Goal: Communication & Community: Share content

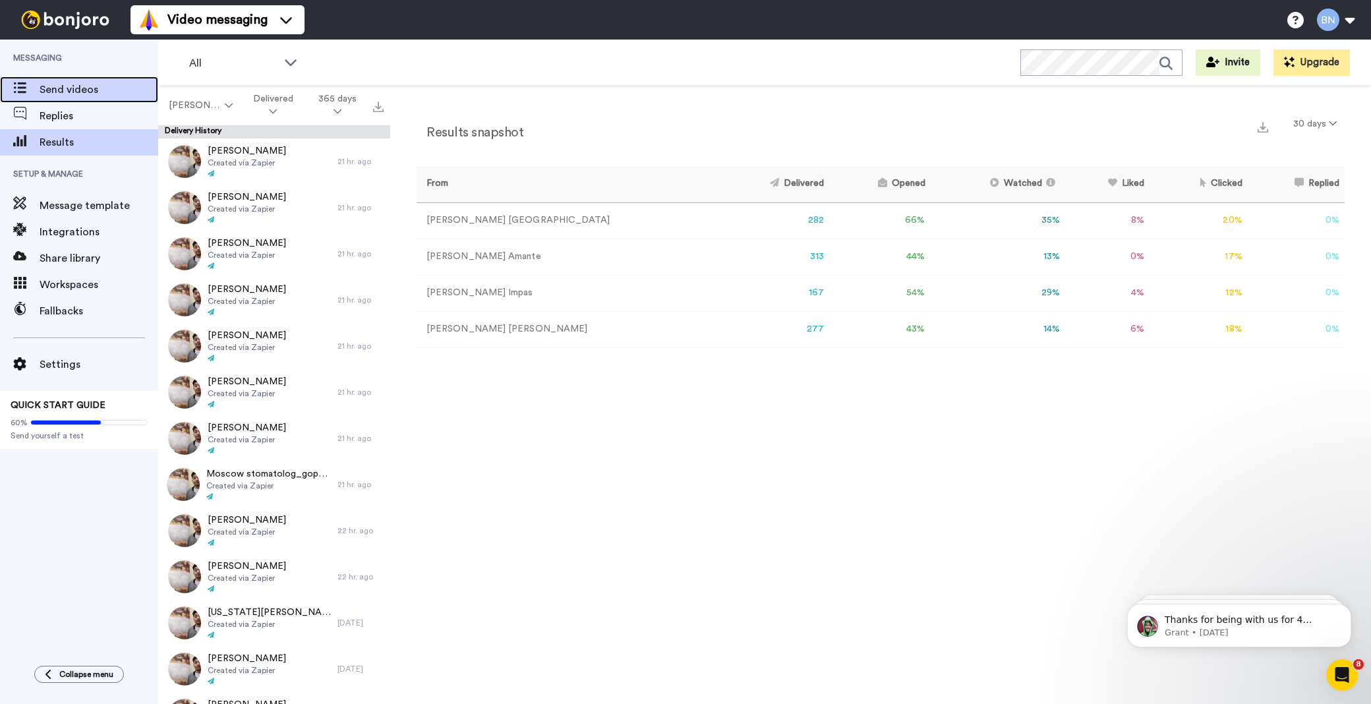
click at [113, 93] on span "Send videos" at bounding box center [99, 90] width 119 height 16
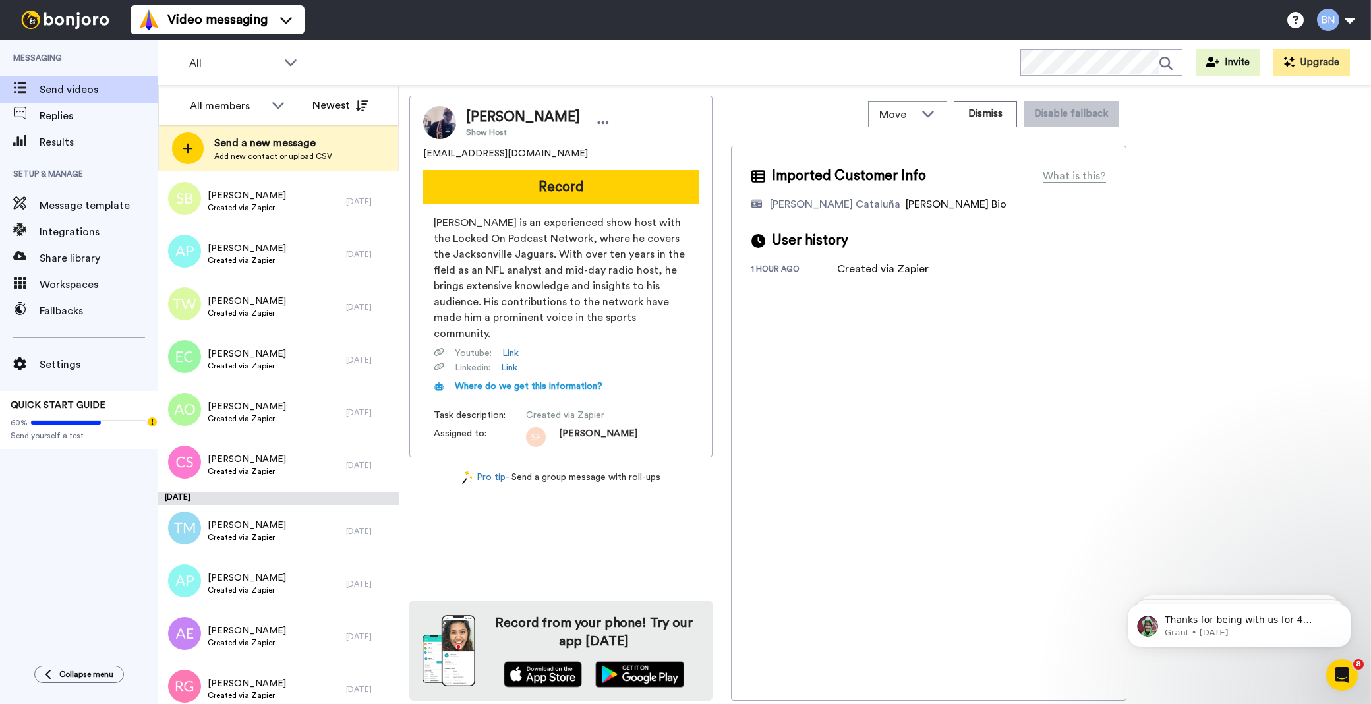
scroll to position [3988, 0]
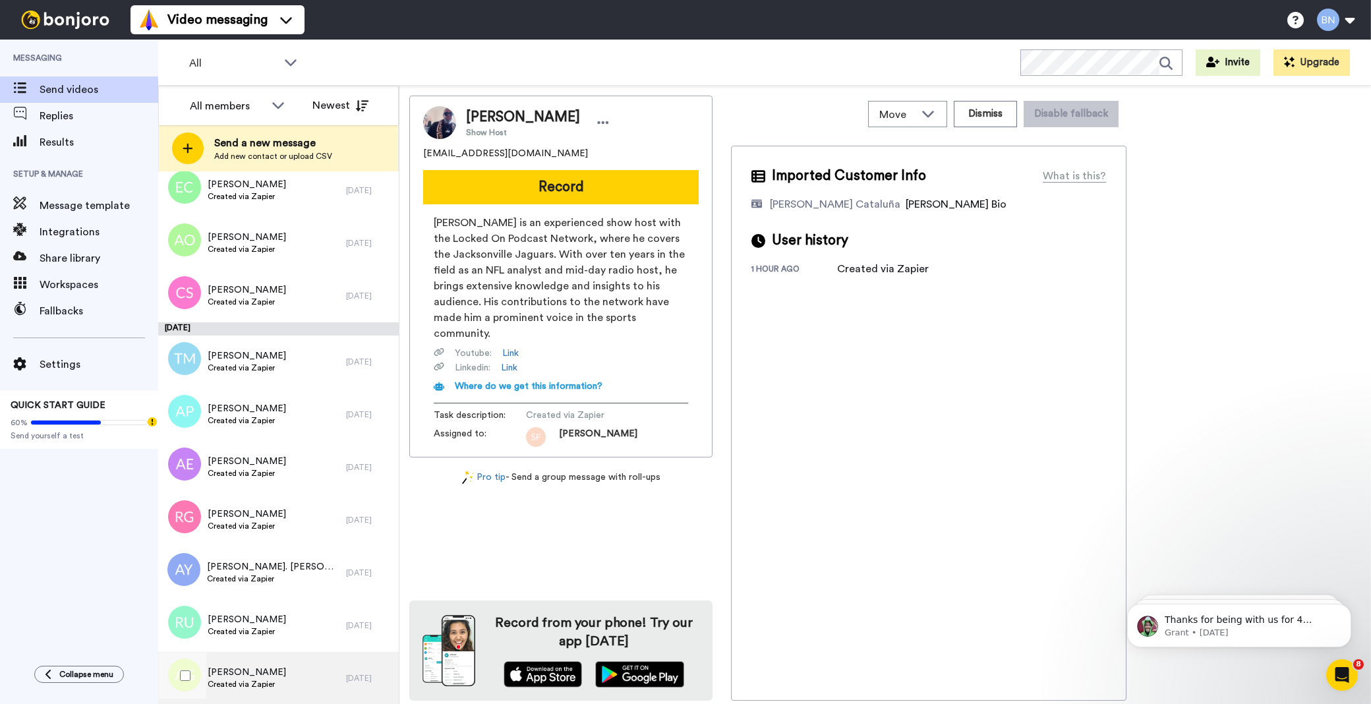
click at [313, 684] on div "Alexis Gwin Created via Zapier" at bounding box center [252, 678] width 188 height 53
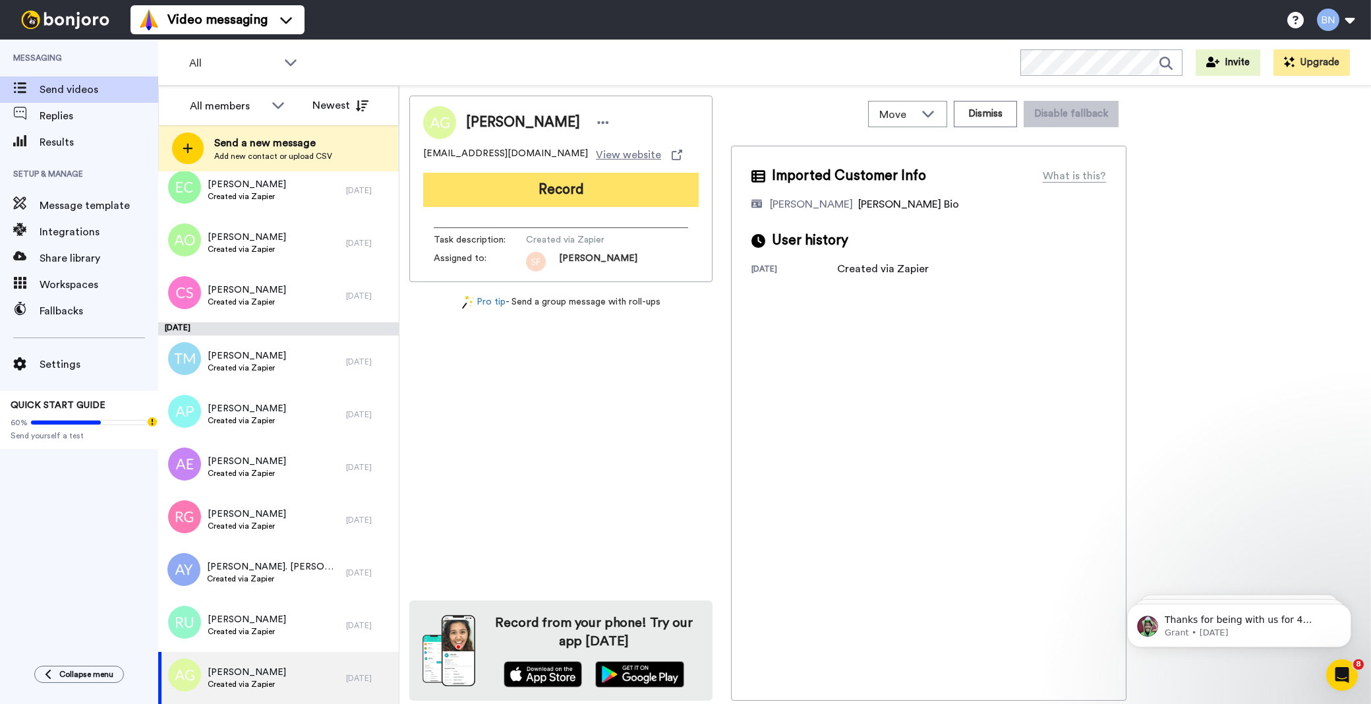
click at [577, 190] on button "Record" at bounding box center [560, 190] width 275 height 34
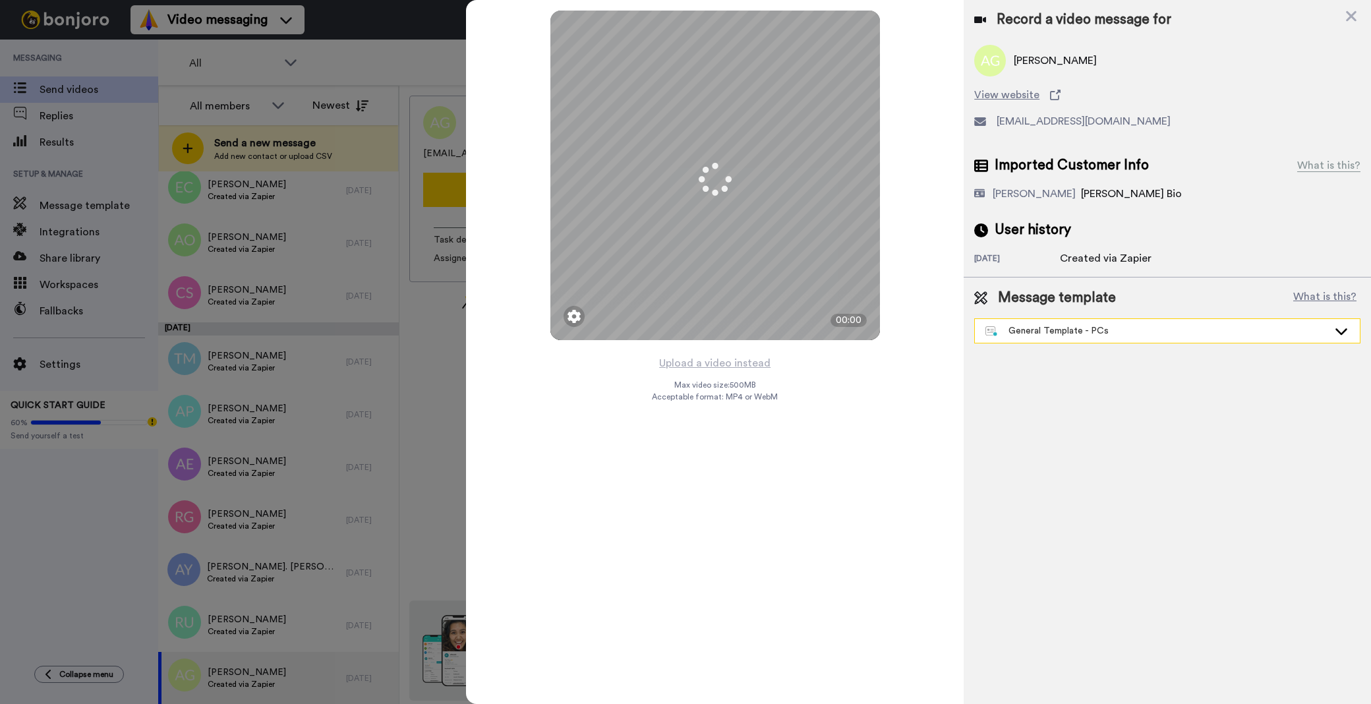
click at [1049, 333] on div "General Template - PCs" at bounding box center [1156, 330] width 343 height 13
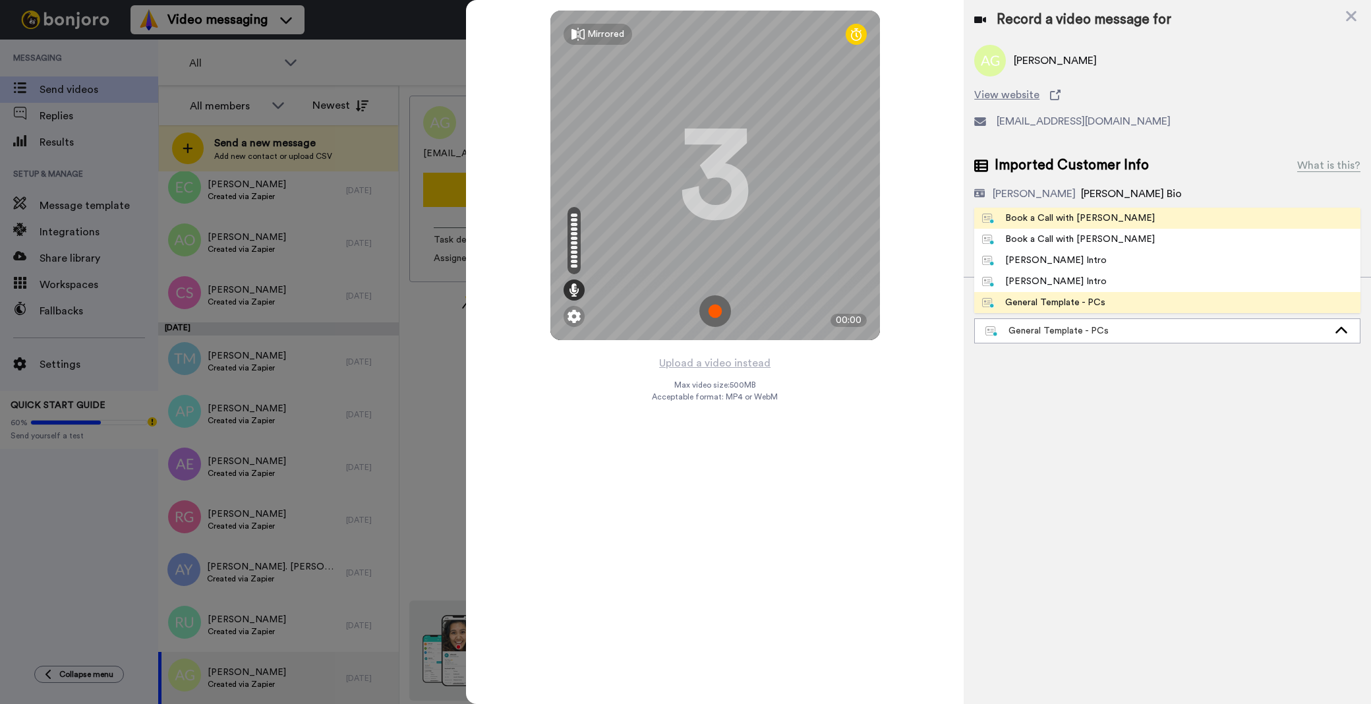
click at [1035, 215] on div "Book a Call with [PERSON_NAME]" at bounding box center [1068, 218] width 173 height 13
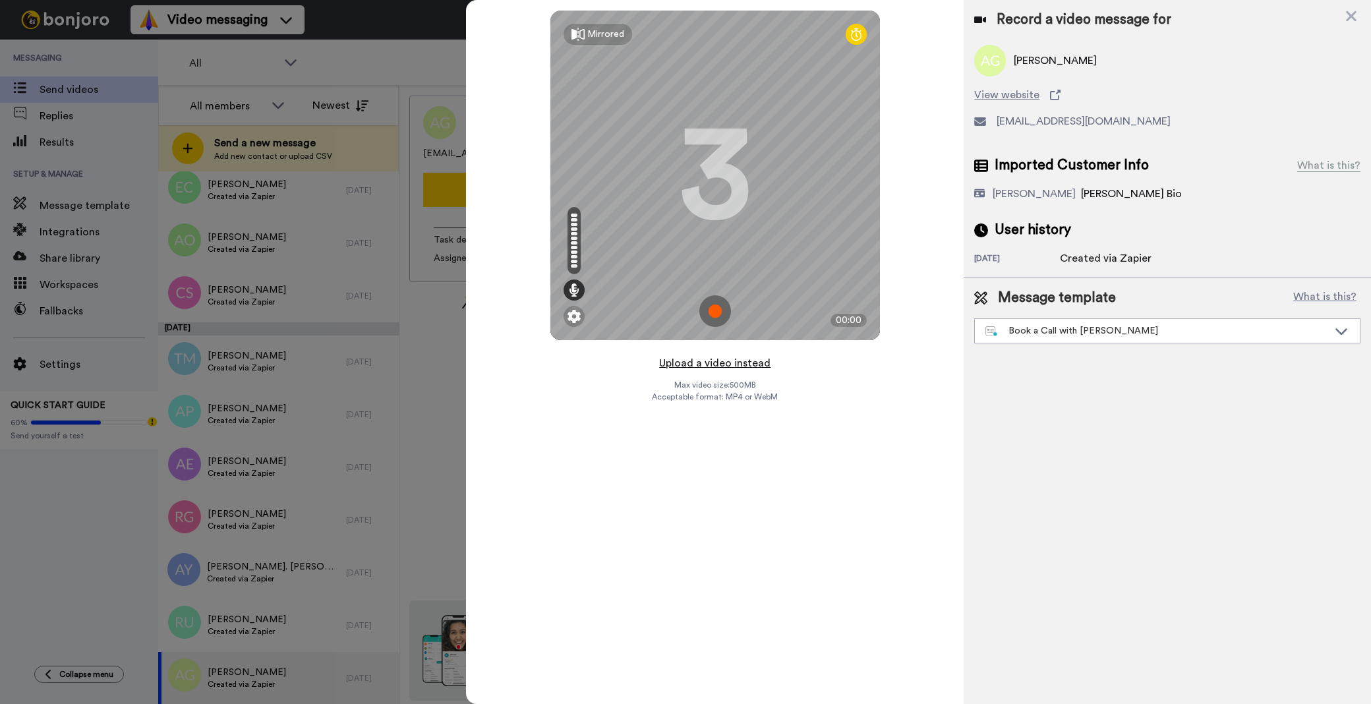
click at [741, 361] on button "Upload a video instead" at bounding box center [714, 363] width 119 height 17
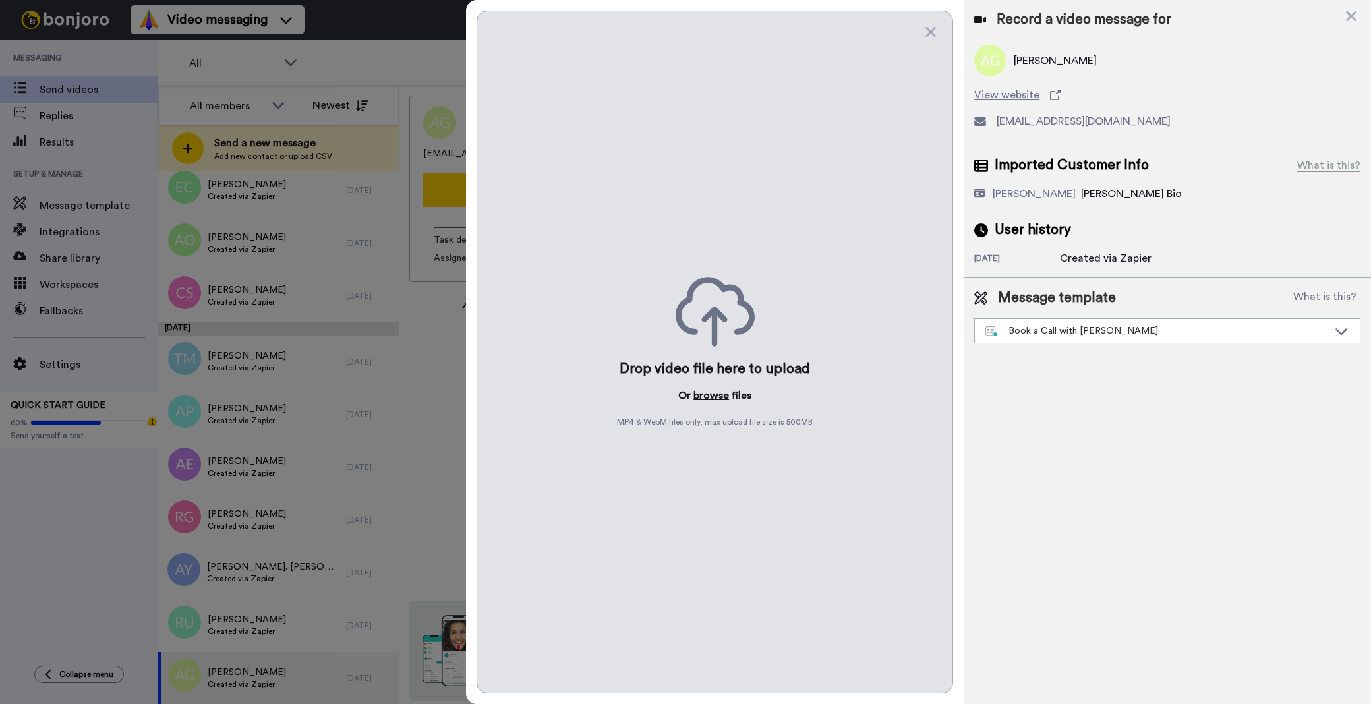
click at [703, 394] on button "browse" at bounding box center [711, 396] width 36 height 16
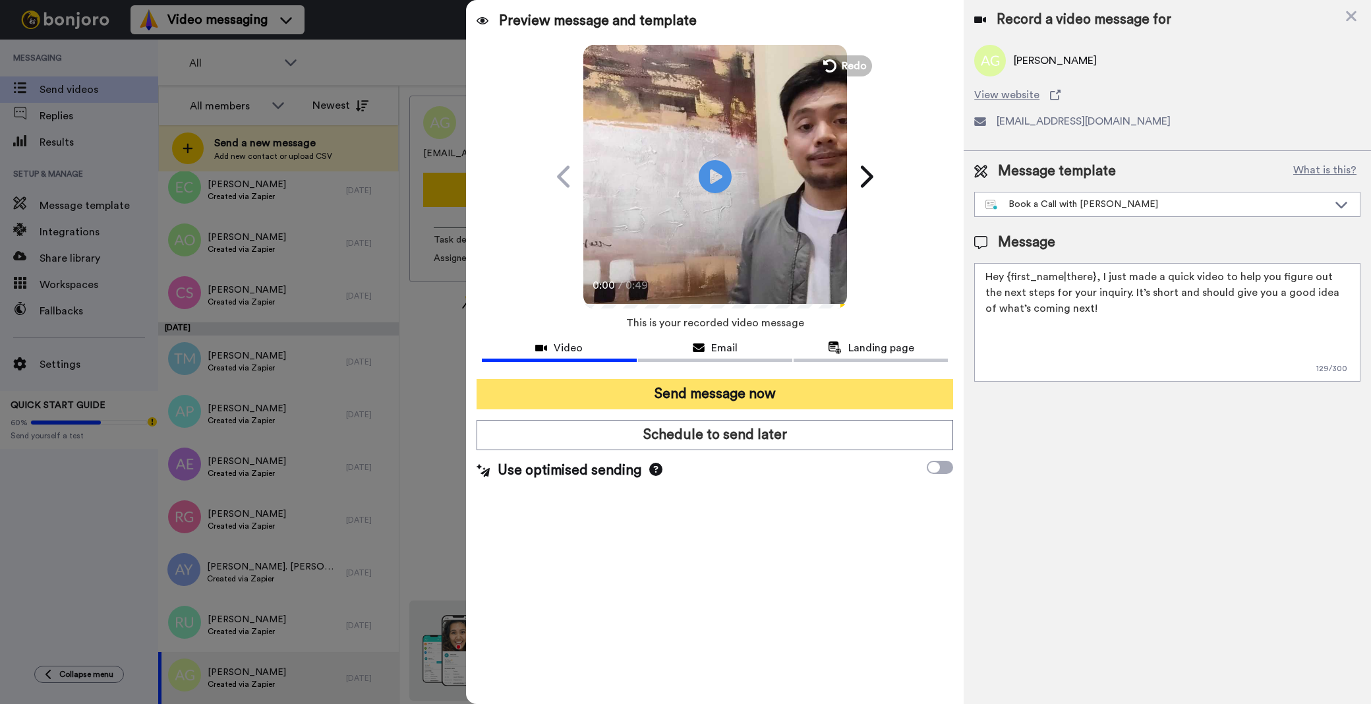
click at [844, 389] on button "Send message now" at bounding box center [714, 394] width 476 height 30
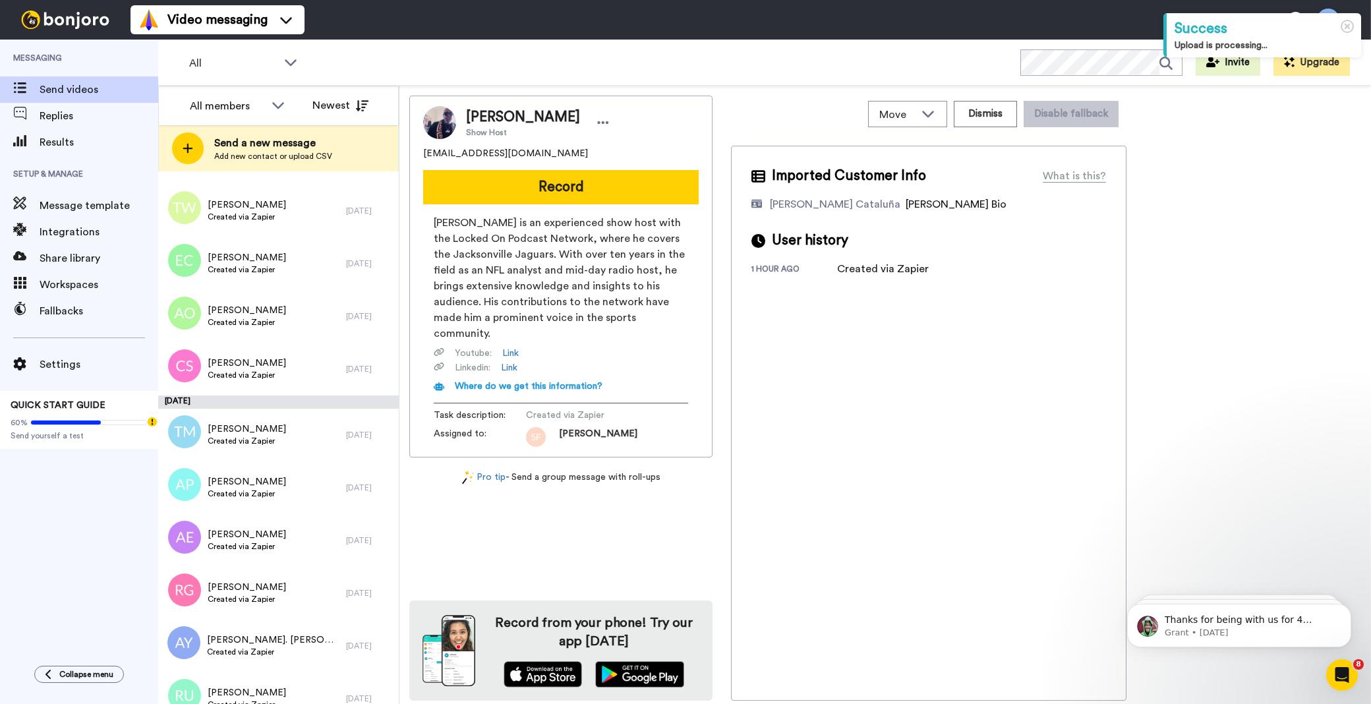
scroll to position [3935, 0]
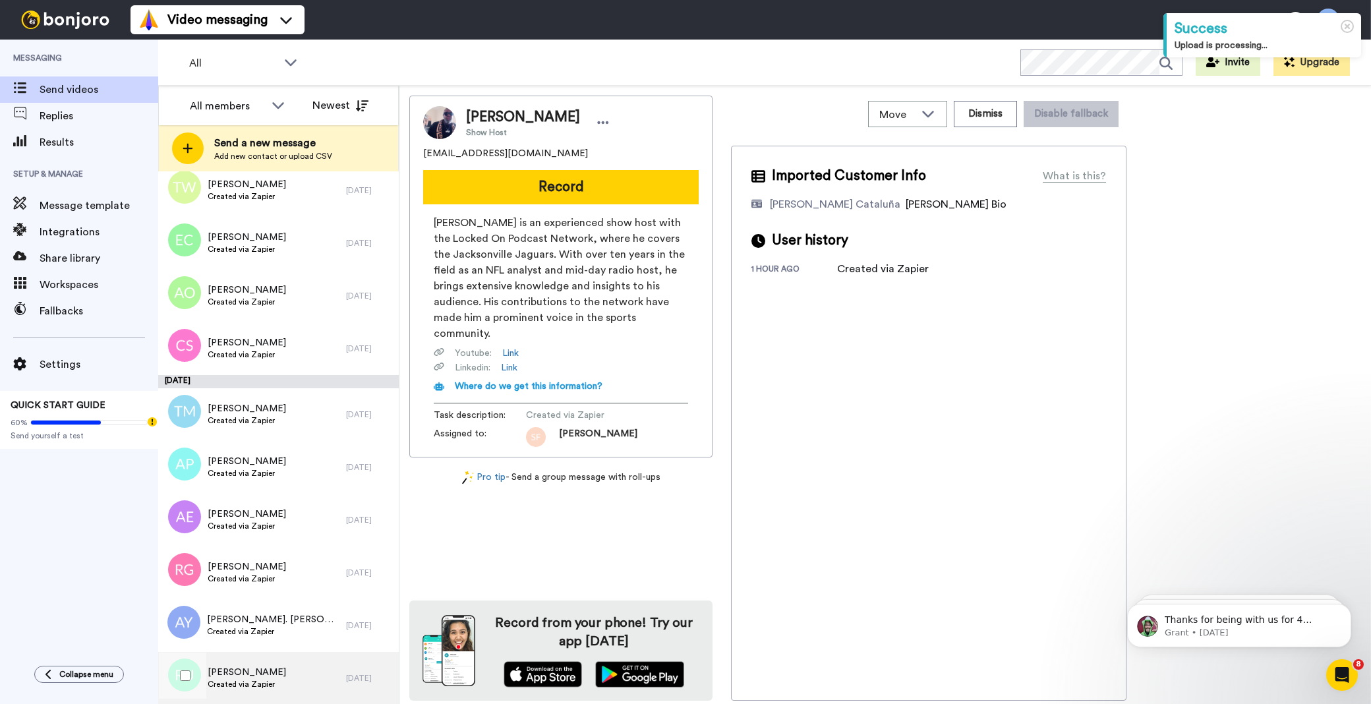
click at [303, 677] on div "Reginald Upshaw Created via Zapier" at bounding box center [252, 678] width 188 height 53
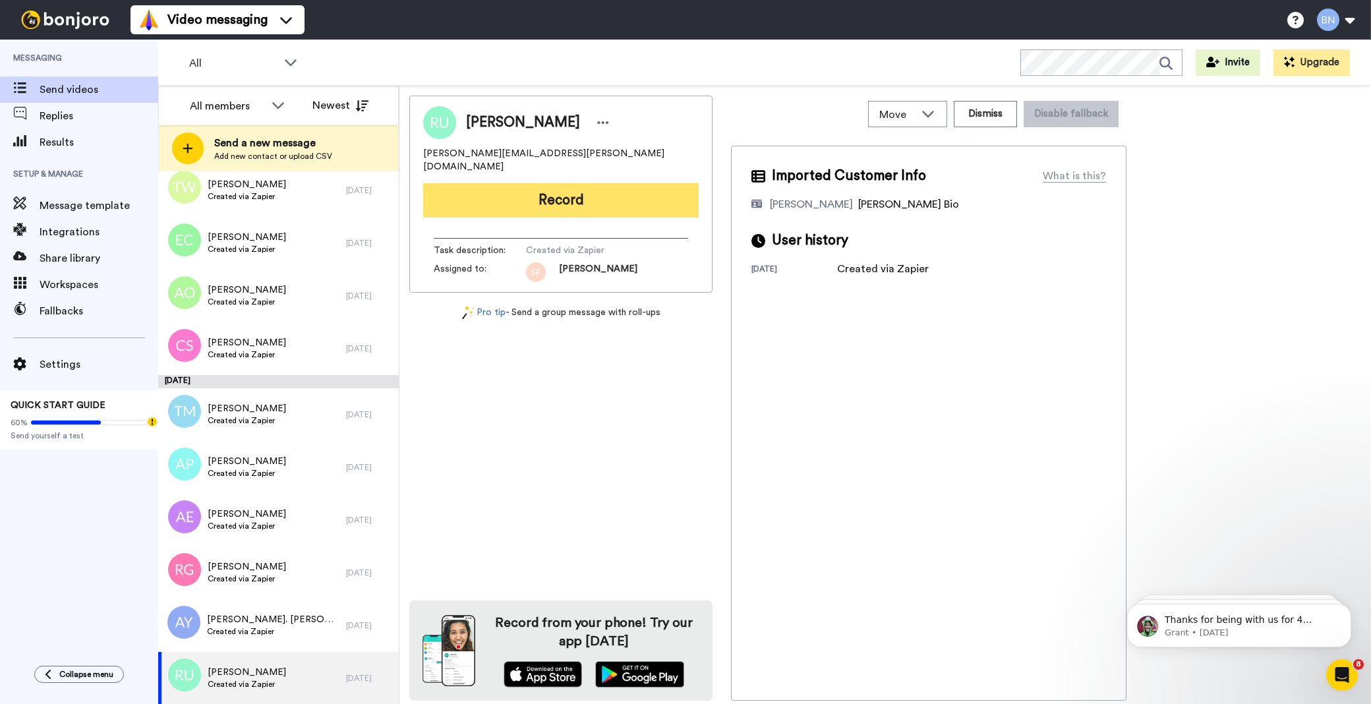
click at [550, 186] on button "Record" at bounding box center [560, 200] width 275 height 34
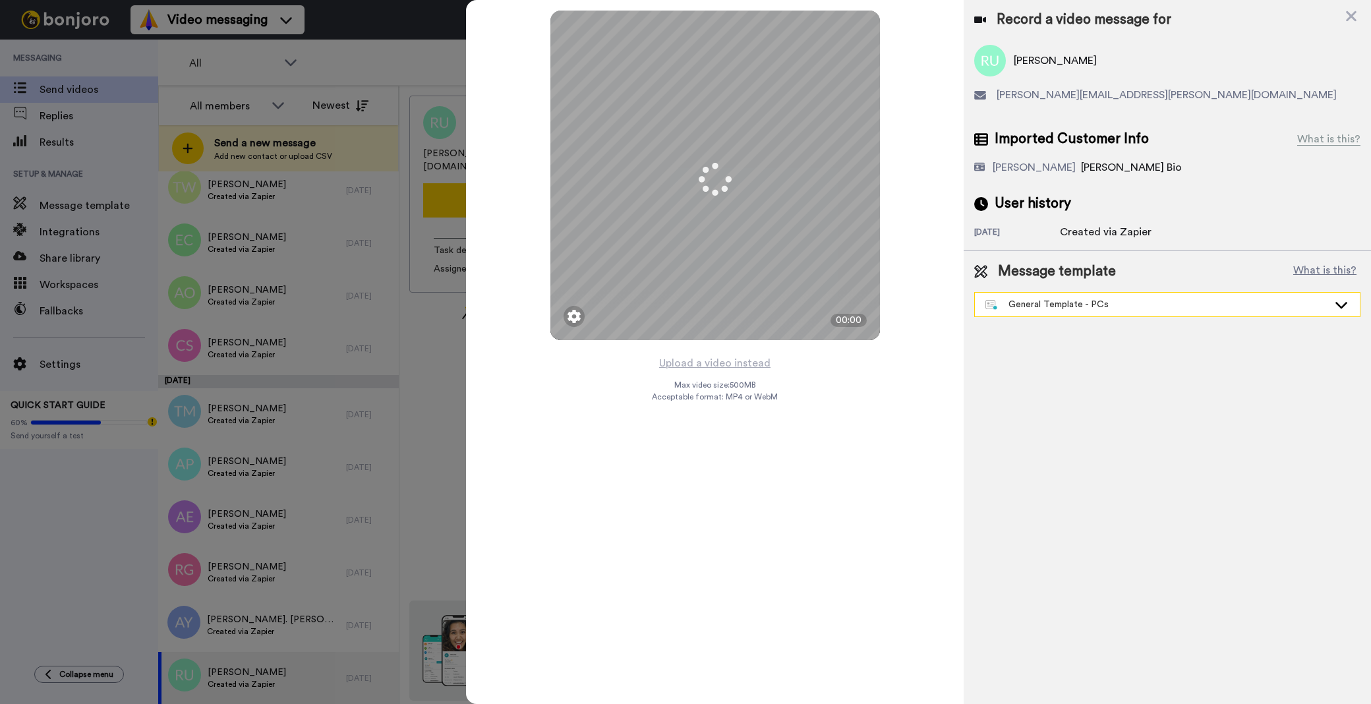
click at [1091, 306] on div "General Template - PCs" at bounding box center [1156, 304] width 343 height 13
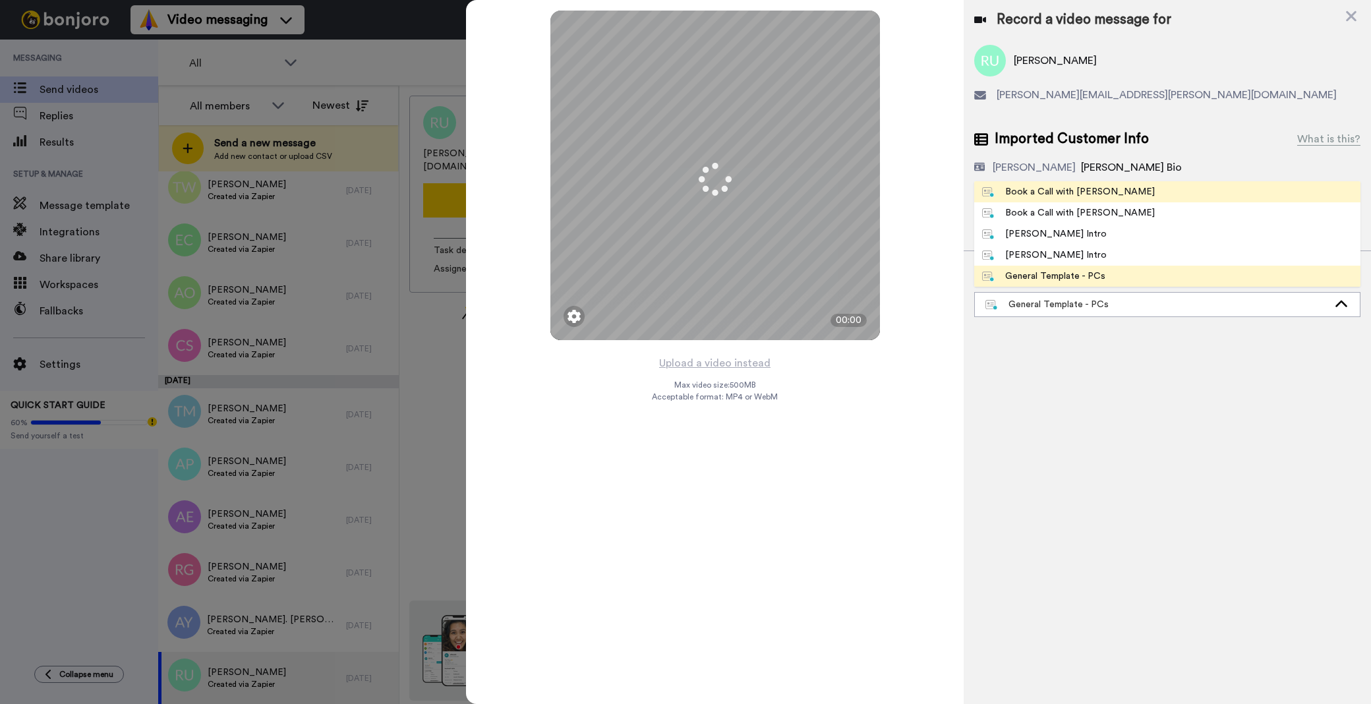
click at [1068, 185] on div "Book a Call with [PERSON_NAME]" at bounding box center [1068, 191] width 173 height 13
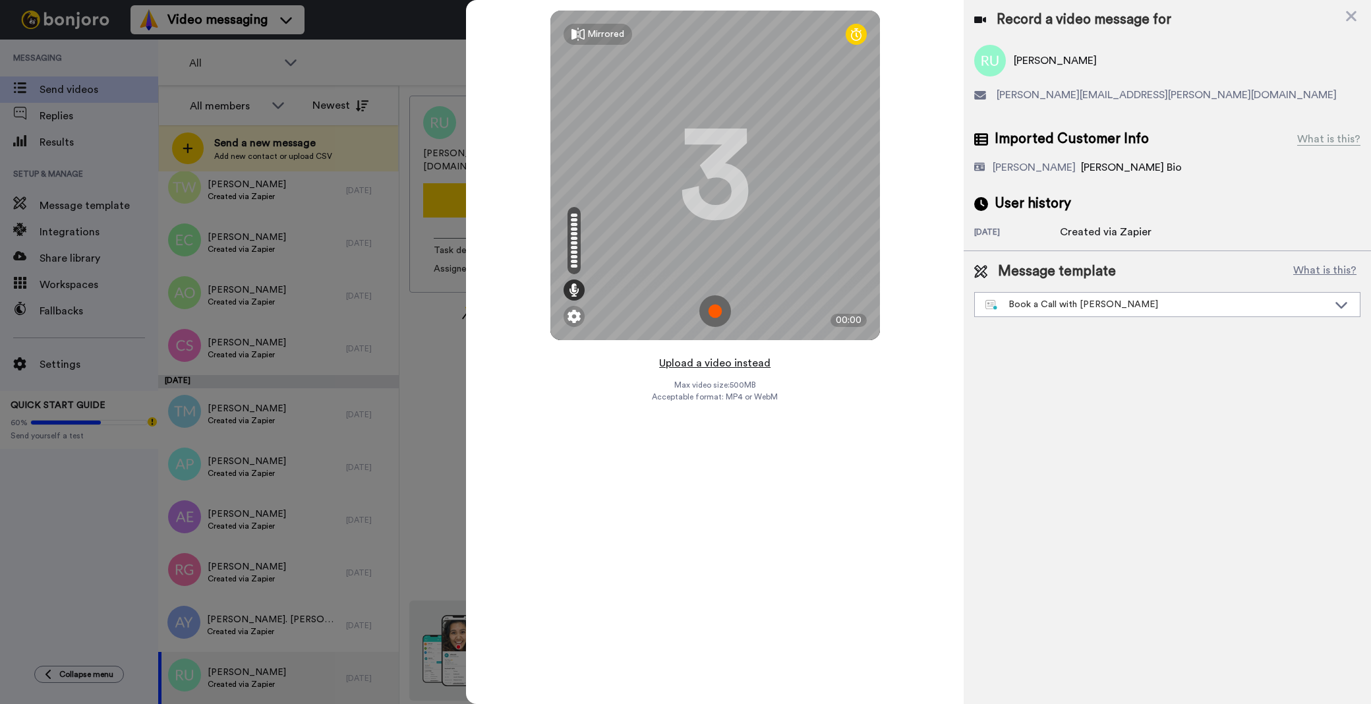
click at [745, 363] on button "Upload a video instead" at bounding box center [714, 363] width 119 height 17
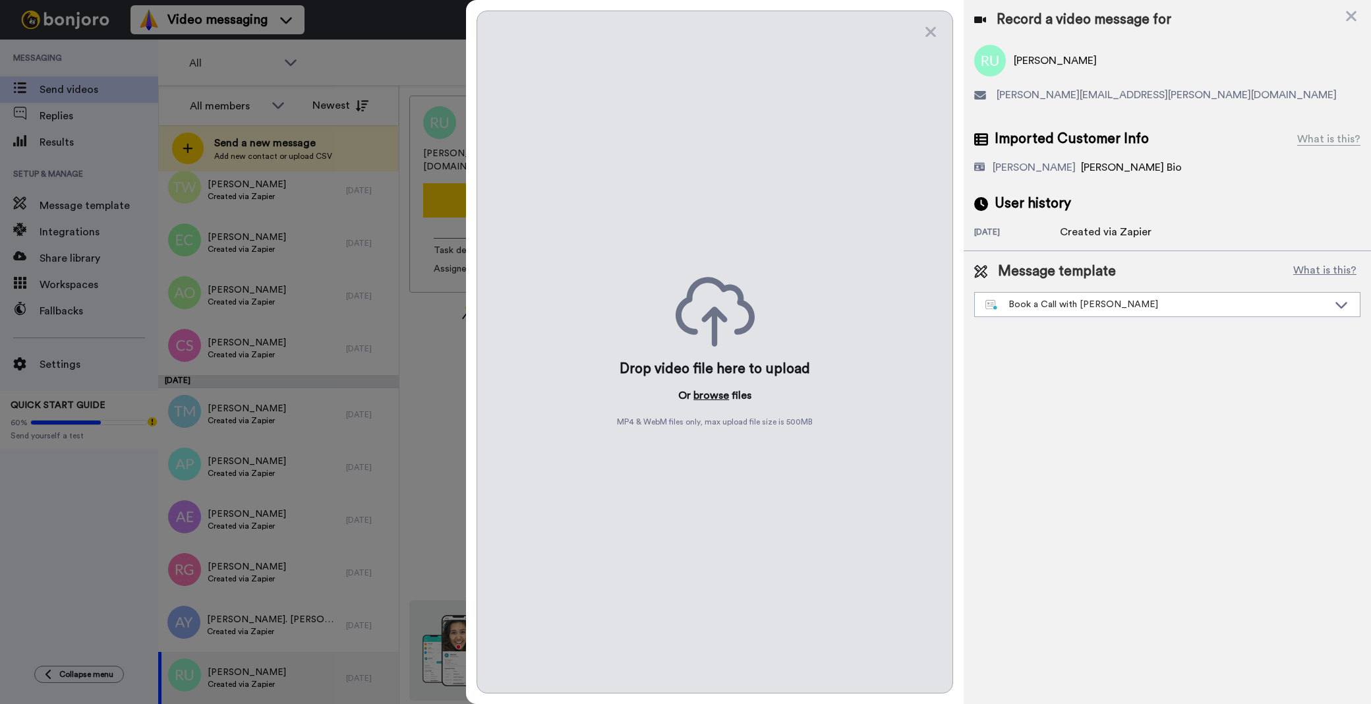
click at [714, 394] on button "browse" at bounding box center [711, 396] width 36 height 16
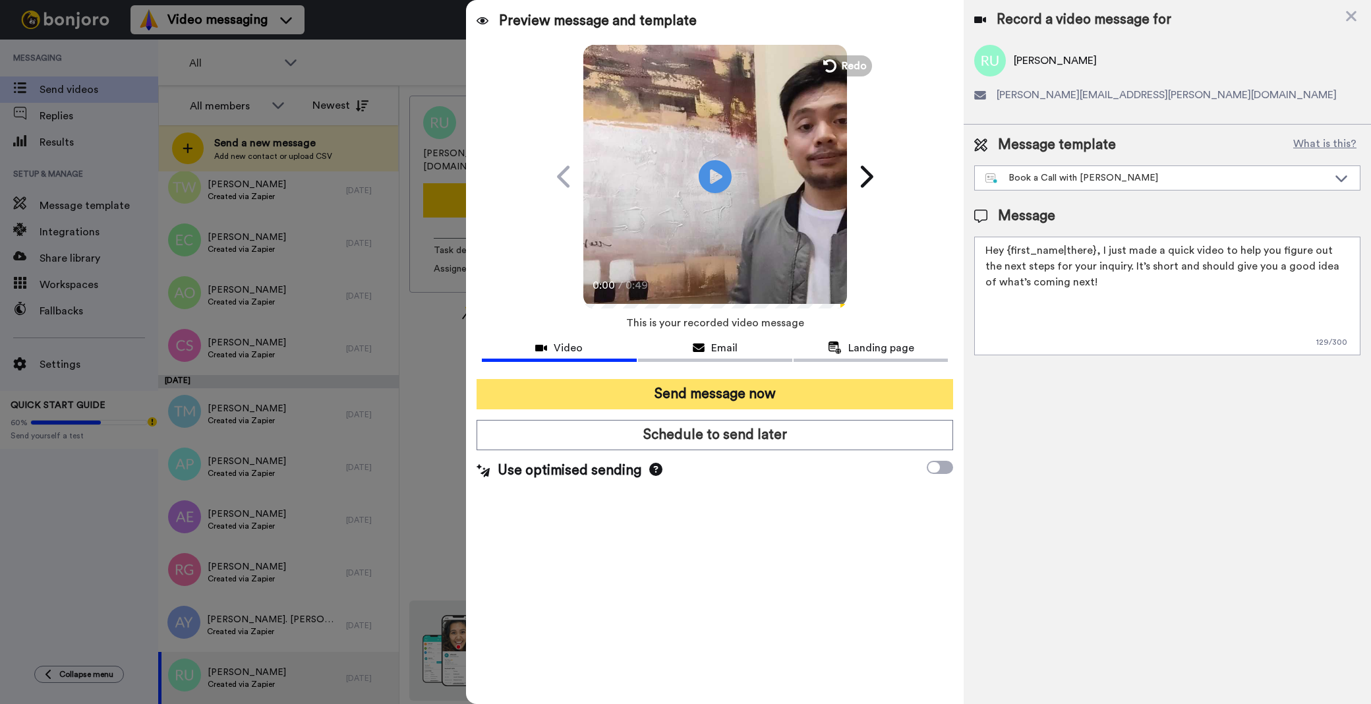
click at [717, 390] on button "Send message now" at bounding box center [714, 394] width 476 height 30
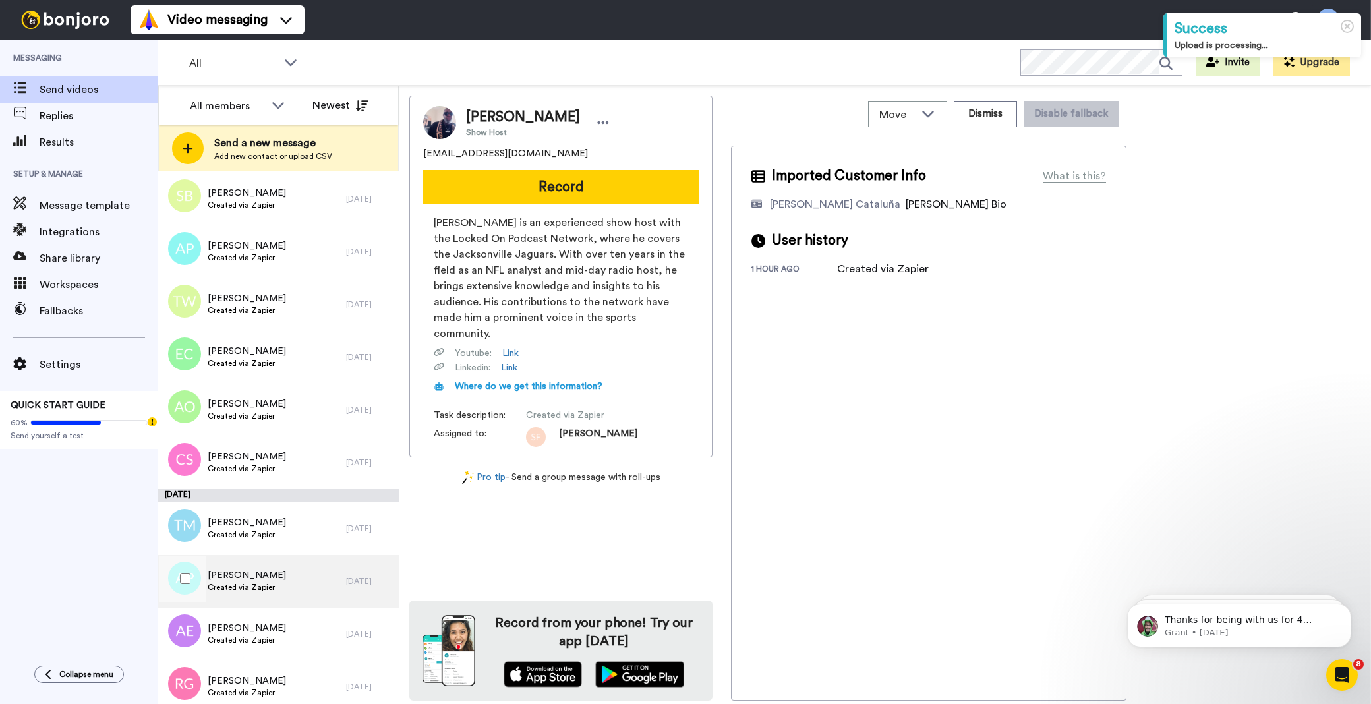
scroll to position [3882, 0]
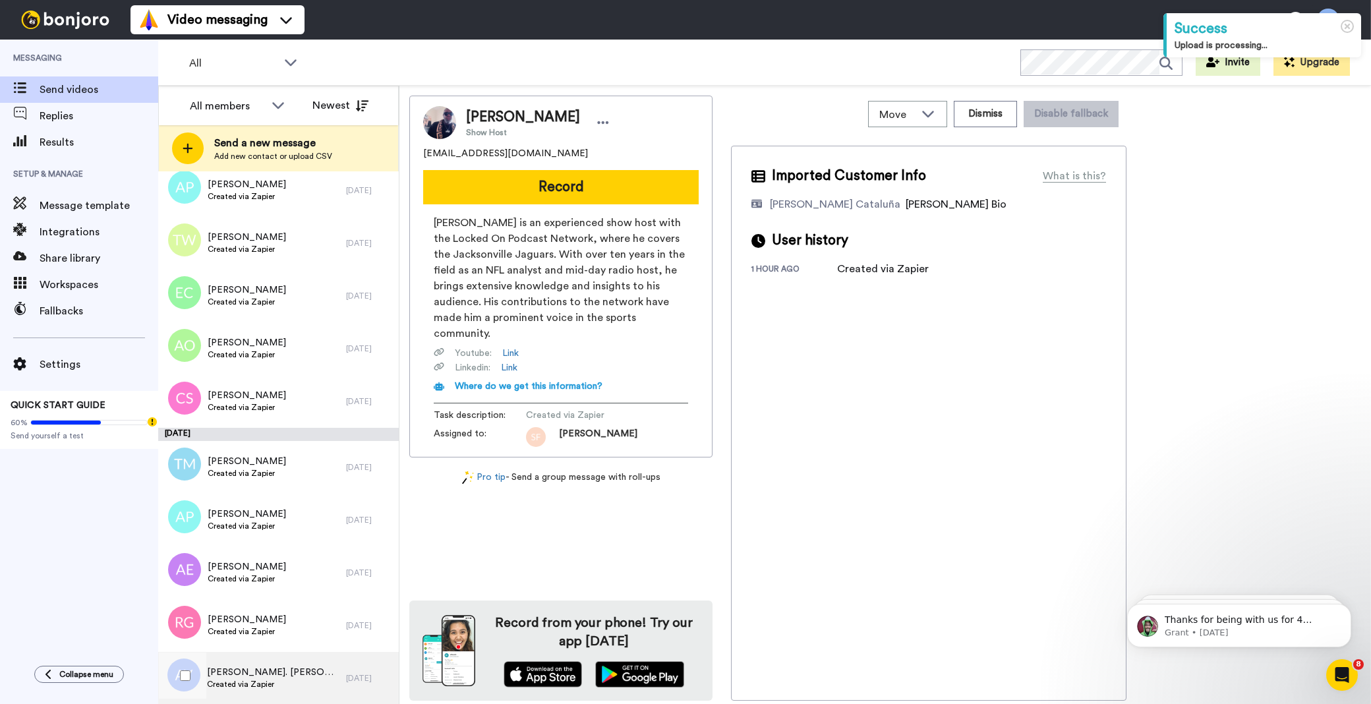
click at [337, 668] on div "Alice. Young Created via Zapier 9 days ago" at bounding box center [278, 678] width 241 height 53
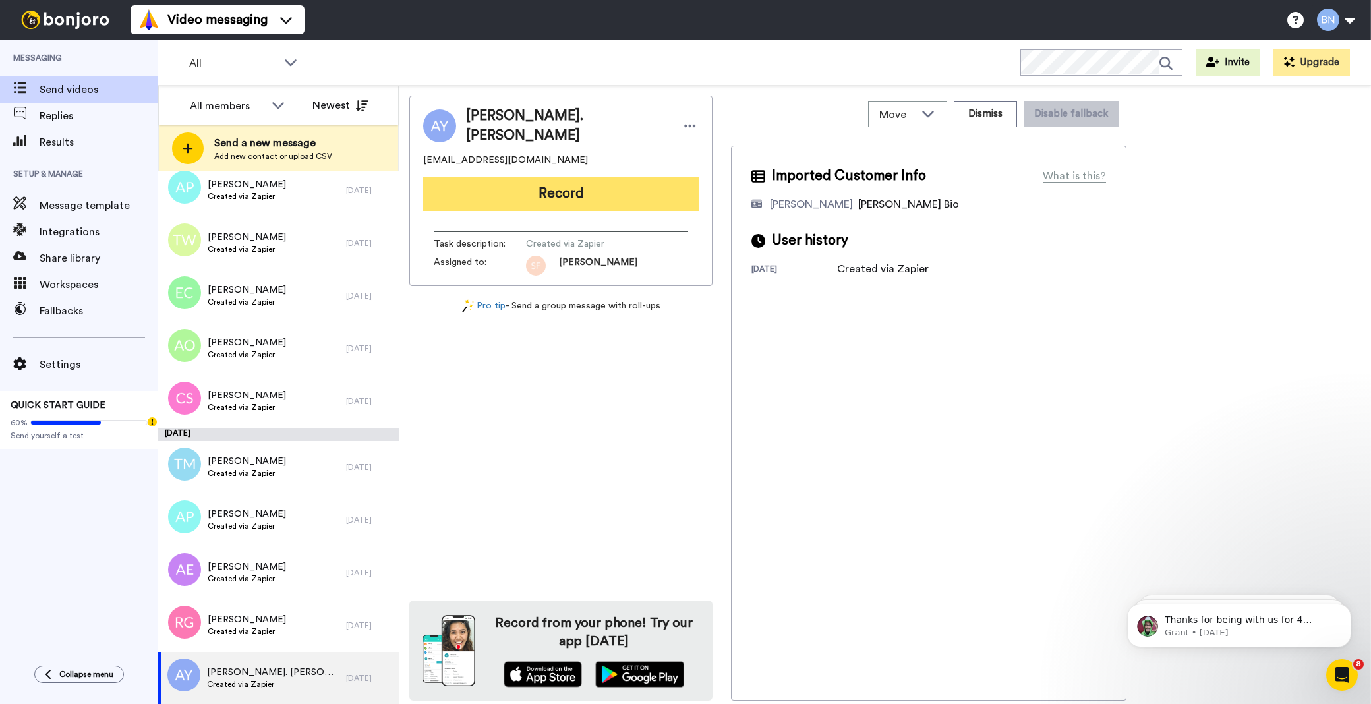
click at [616, 187] on button "Record" at bounding box center [560, 194] width 275 height 34
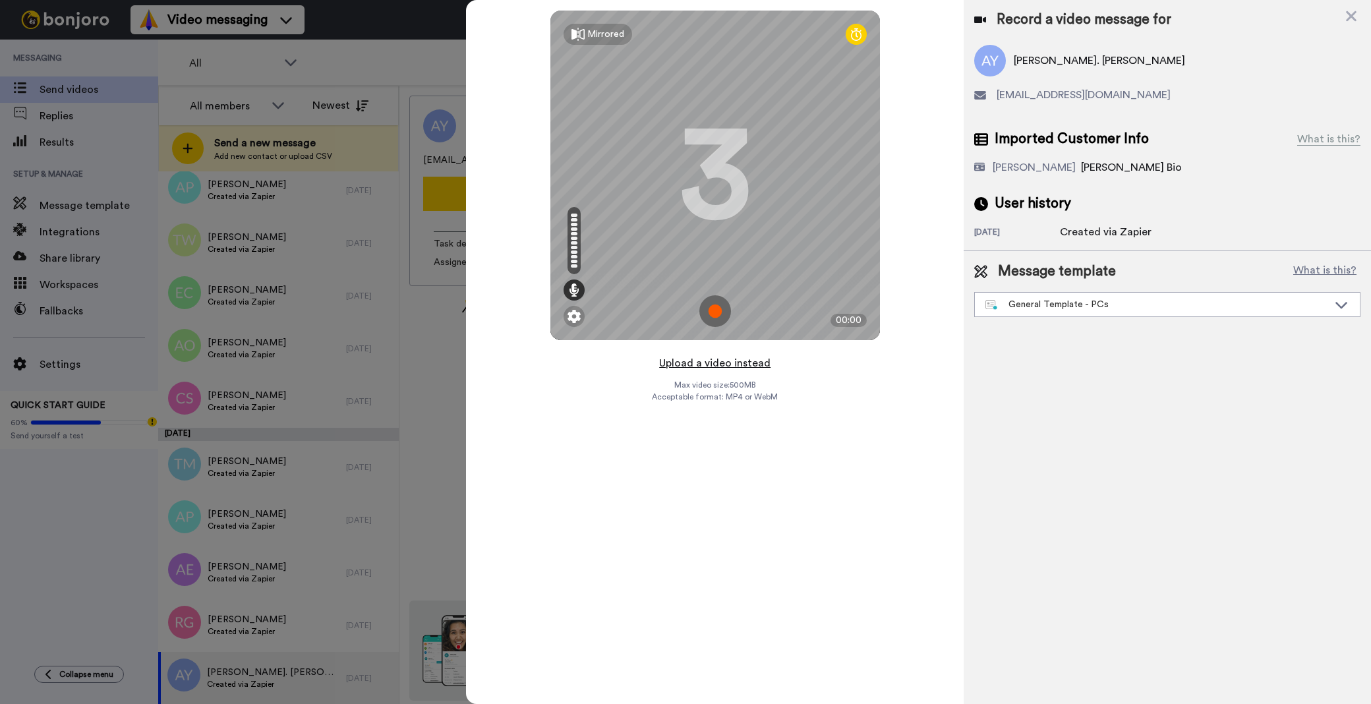
click at [755, 363] on button "Upload a video instead" at bounding box center [714, 363] width 119 height 17
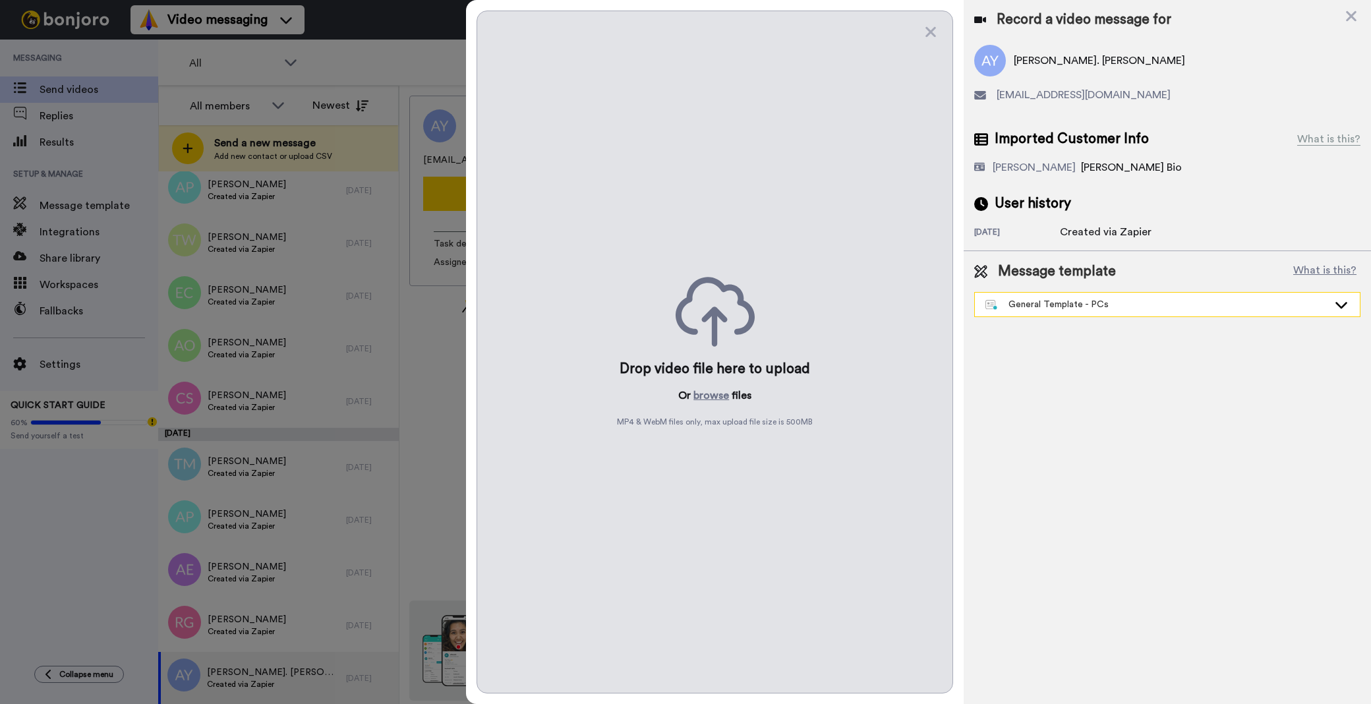
click at [1045, 304] on div "General Template - PCs" at bounding box center [1156, 304] width 343 height 13
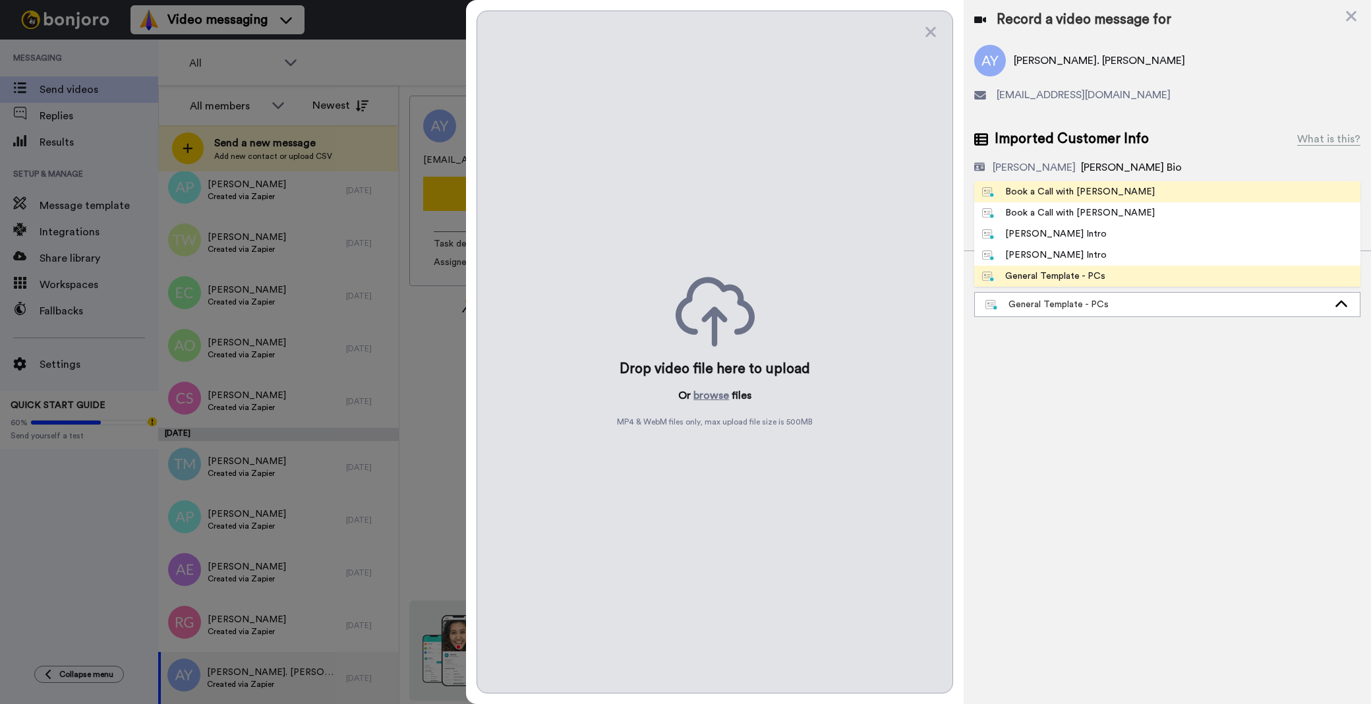
click at [1045, 196] on div "Book a Call with [PERSON_NAME]" at bounding box center [1068, 191] width 173 height 13
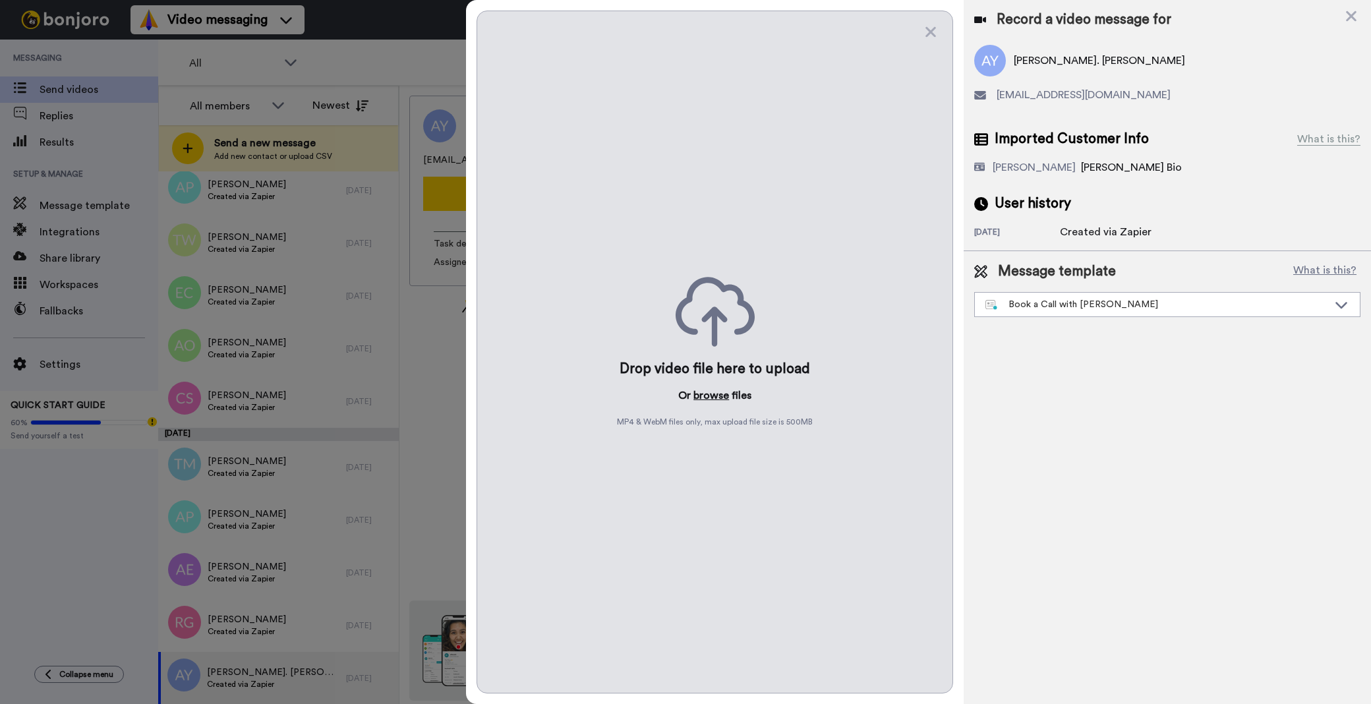
click at [707, 398] on button "browse" at bounding box center [711, 396] width 36 height 16
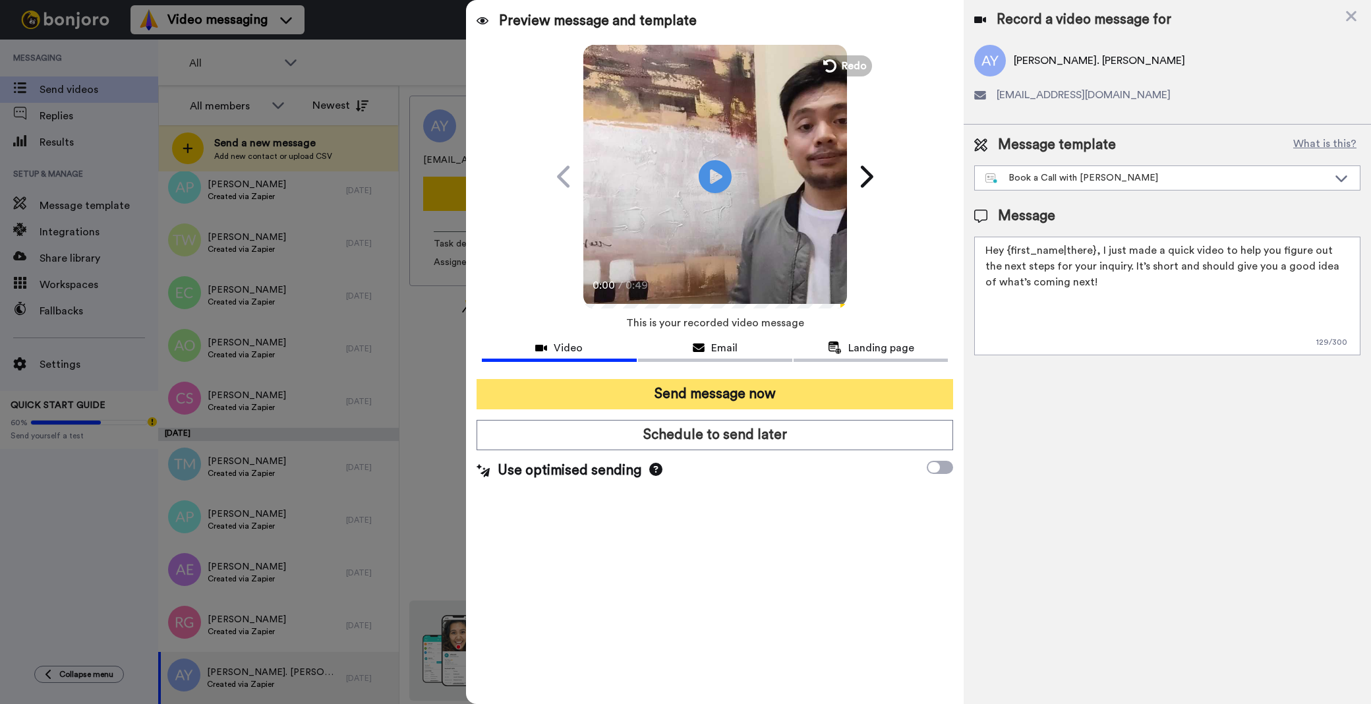
click at [834, 388] on button "Send message now" at bounding box center [714, 394] width 476 height 30
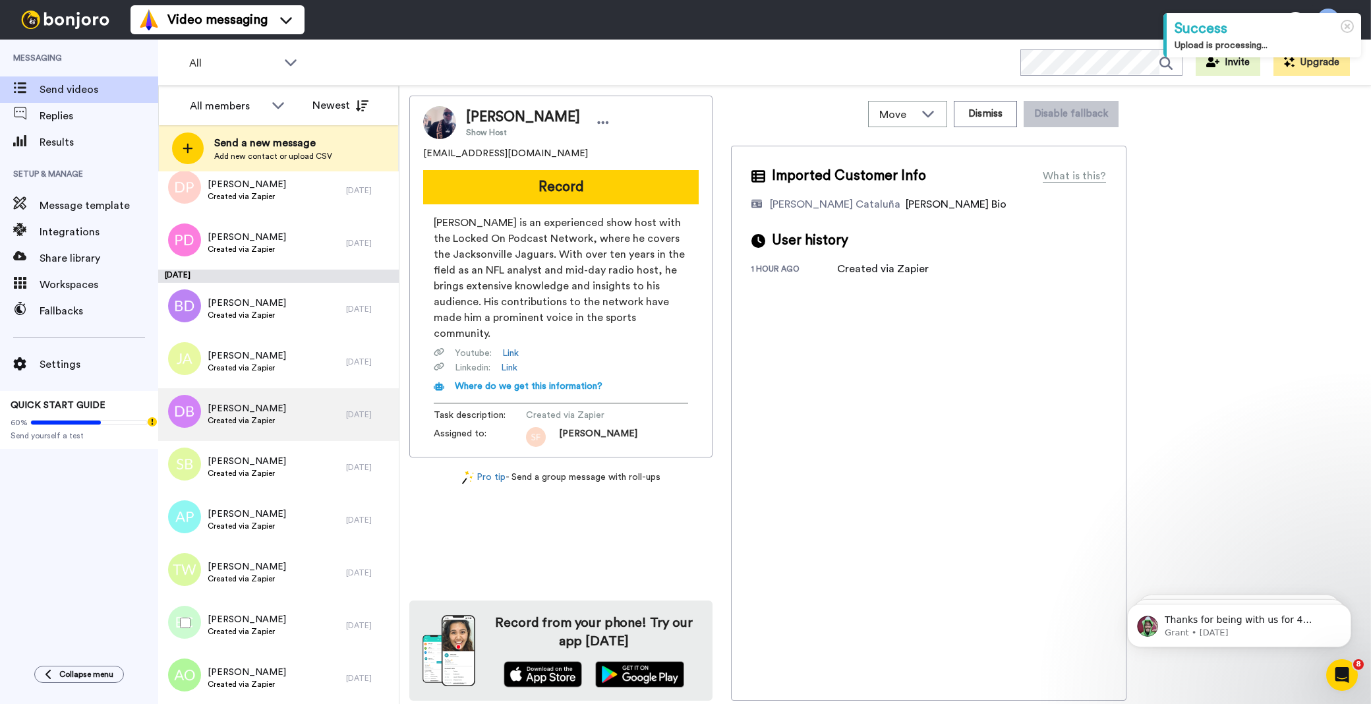
scroll to position [3830, 0]
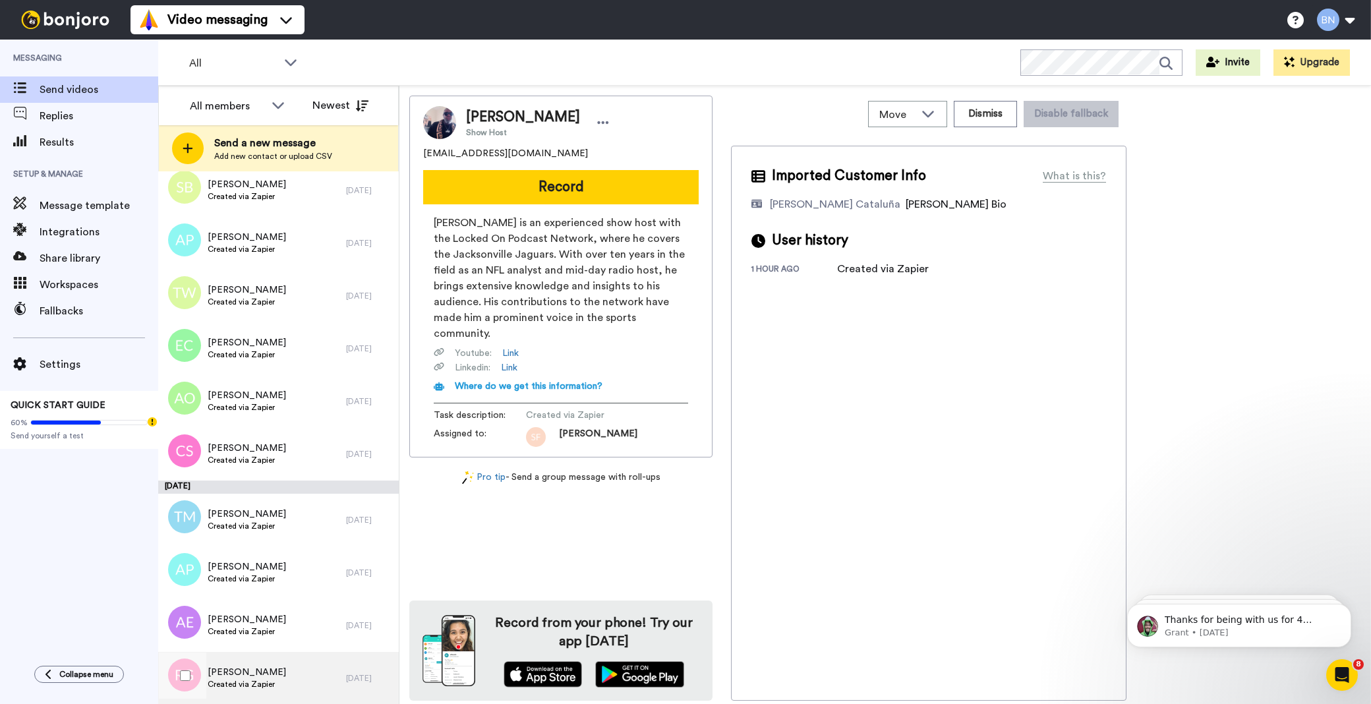
click at [275, 679] on span "Created via Zapier" at bounding box center [247, 684] width 78 height 11
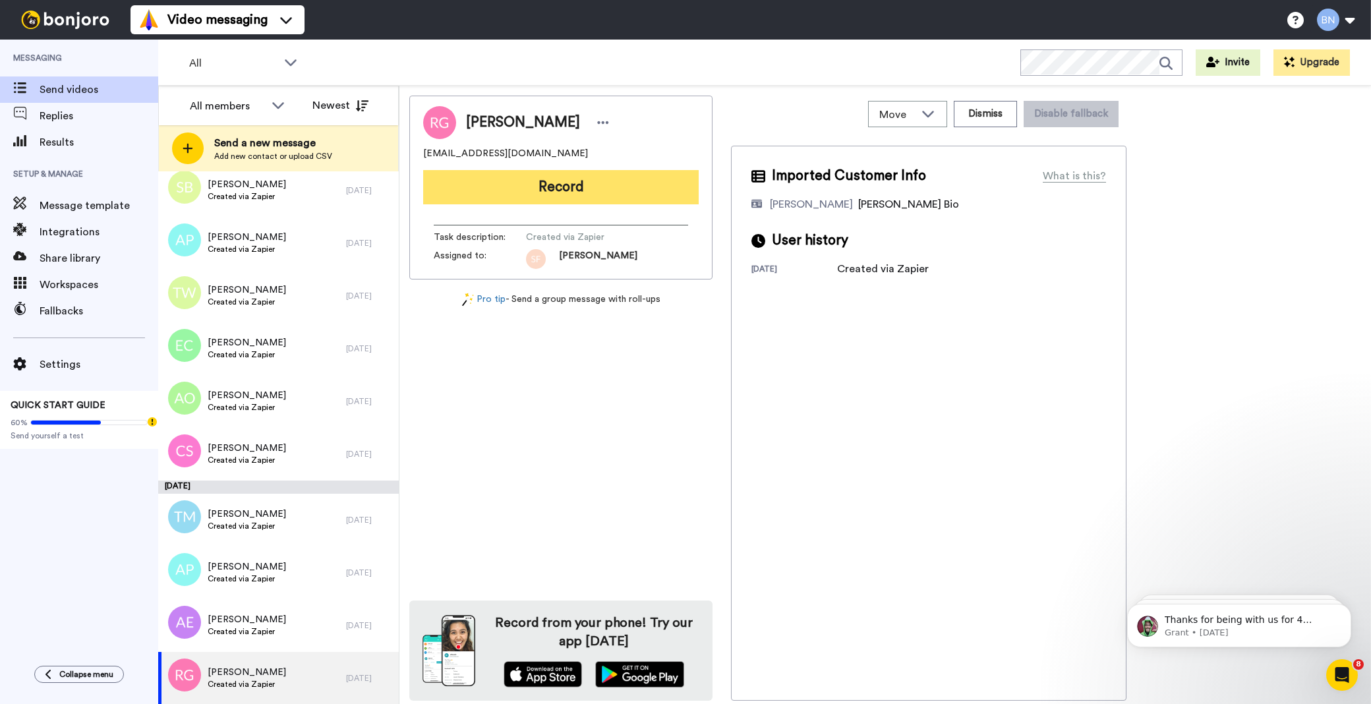
click at [585, 187] on button "Record" at bounding box center [560, 187] width 275 height 34
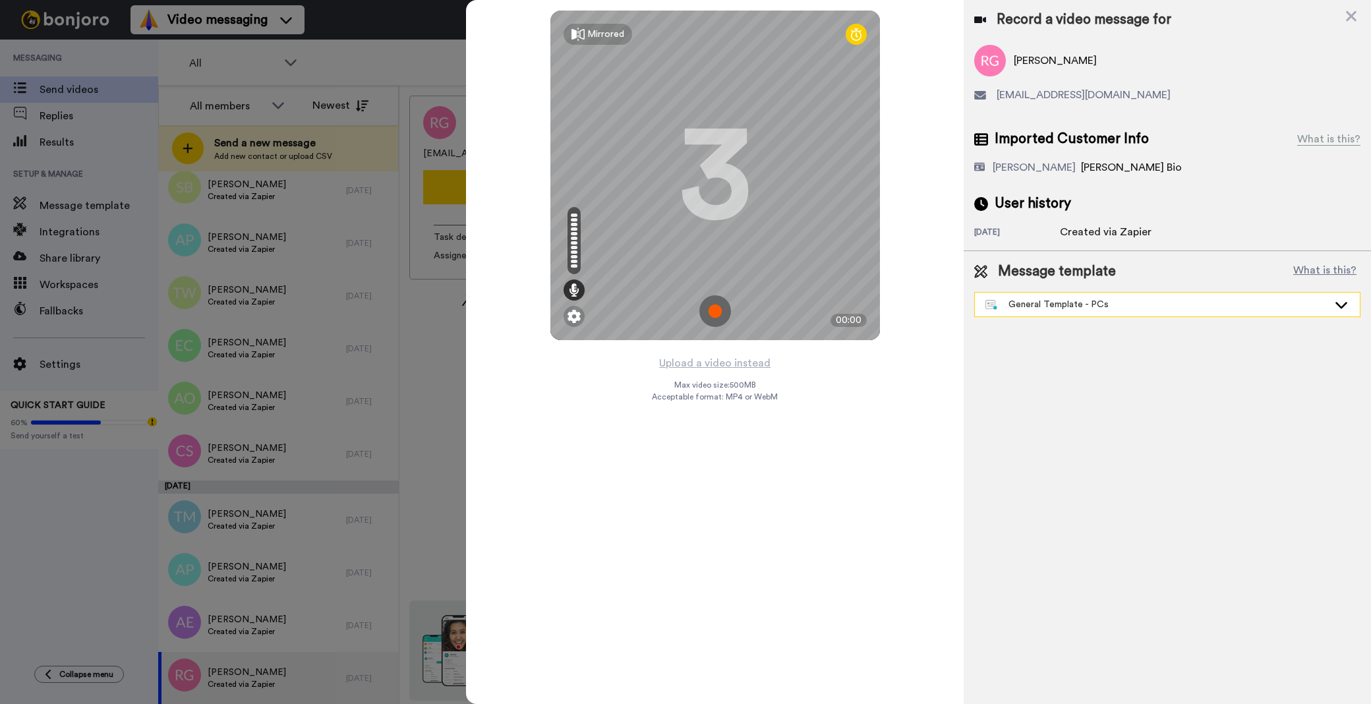
click at [1177, 298] on div "General Template - PCs" at bounding box center [1156, 304] width 343 height 13
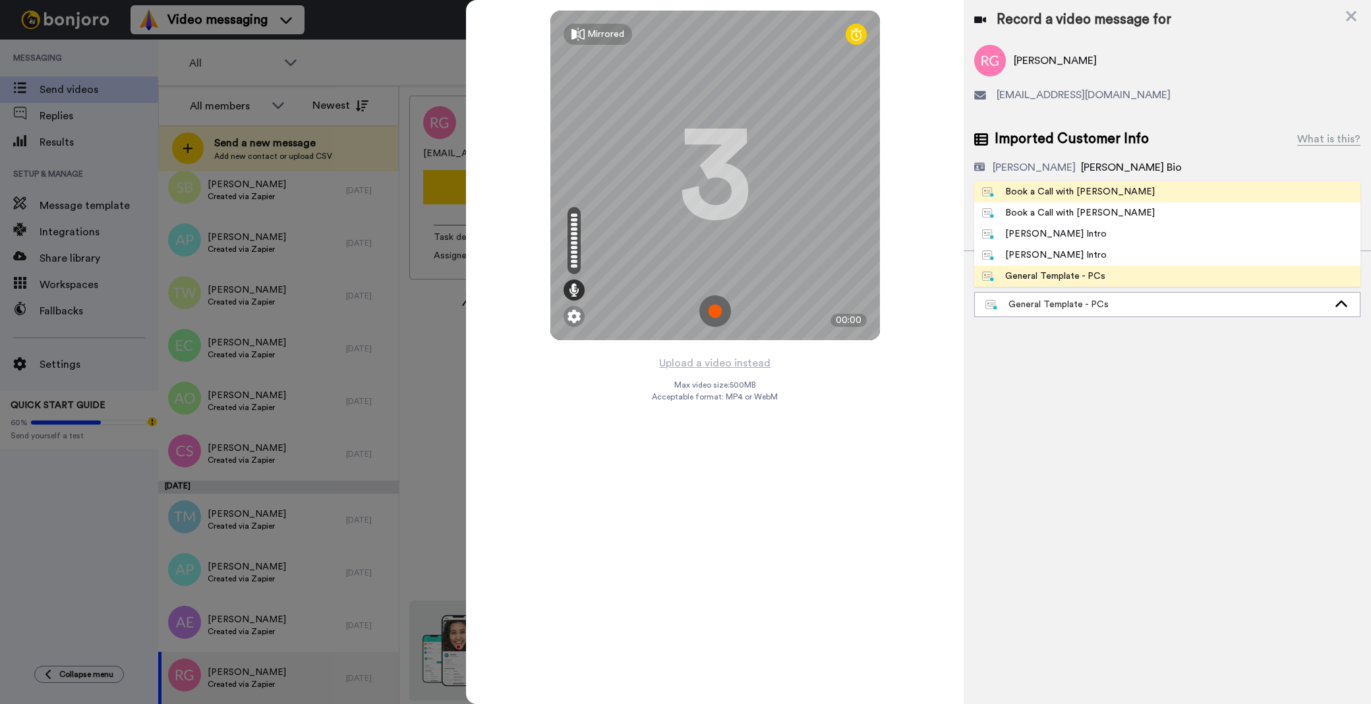
click at [1118, 192] on li "Book a Call with Bruce" at bounding box center [1167, 191] width 386 height 21
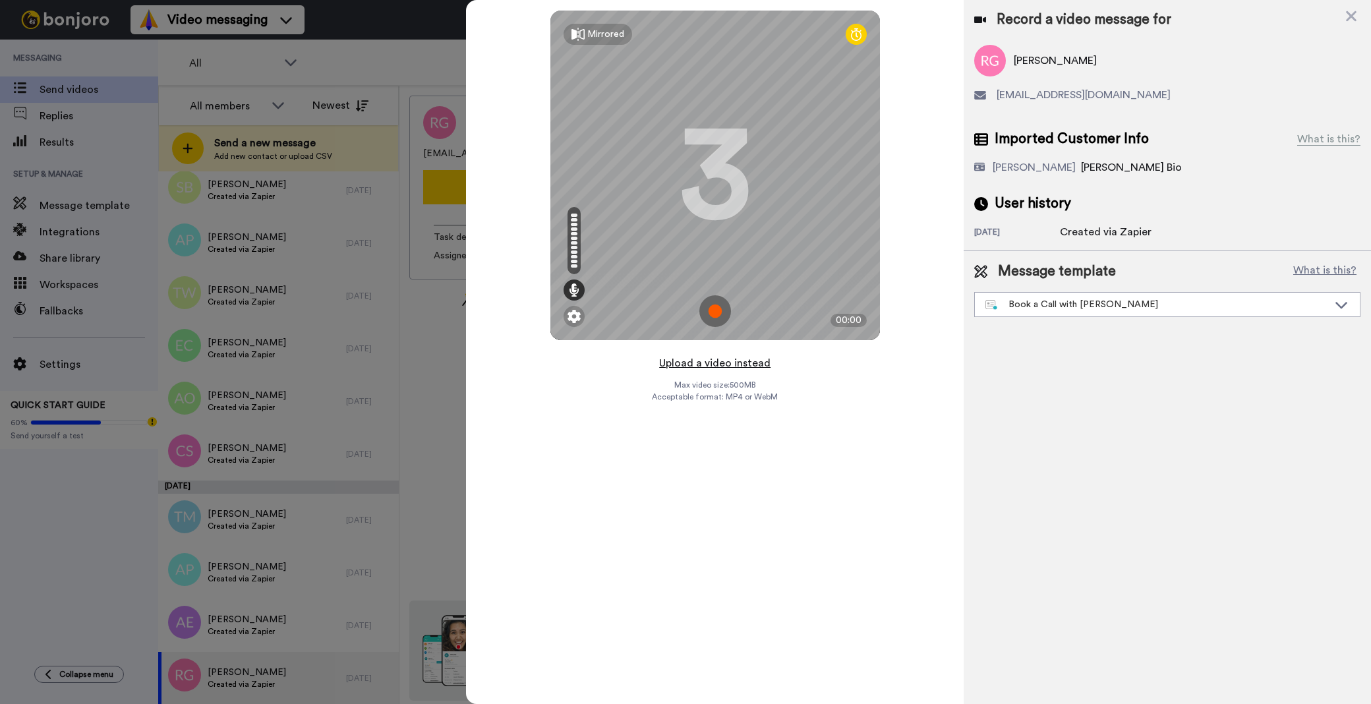
click at [759, 363] on button "Upload a video instead" at bounding box center [714, 363] width 119 height 17
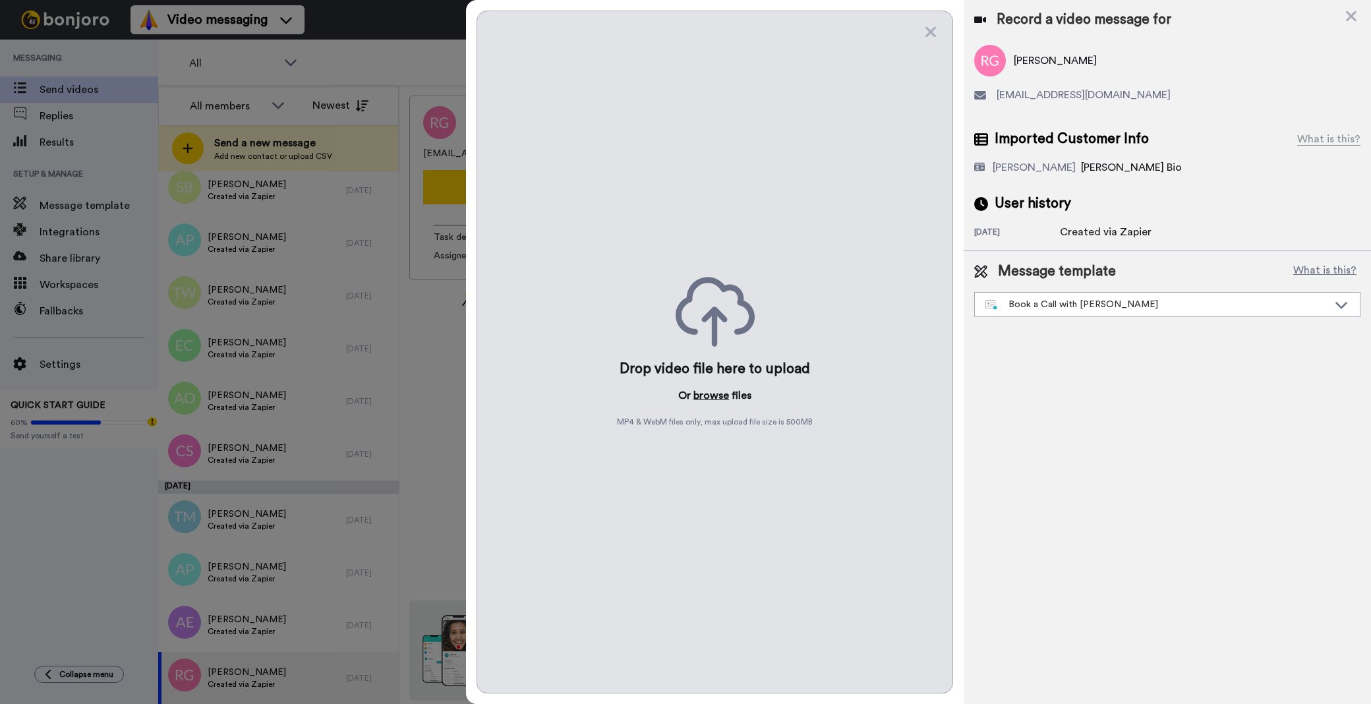
click at [708, 399] on button "browse" at bounding box center [711, 396] width 36 height 16
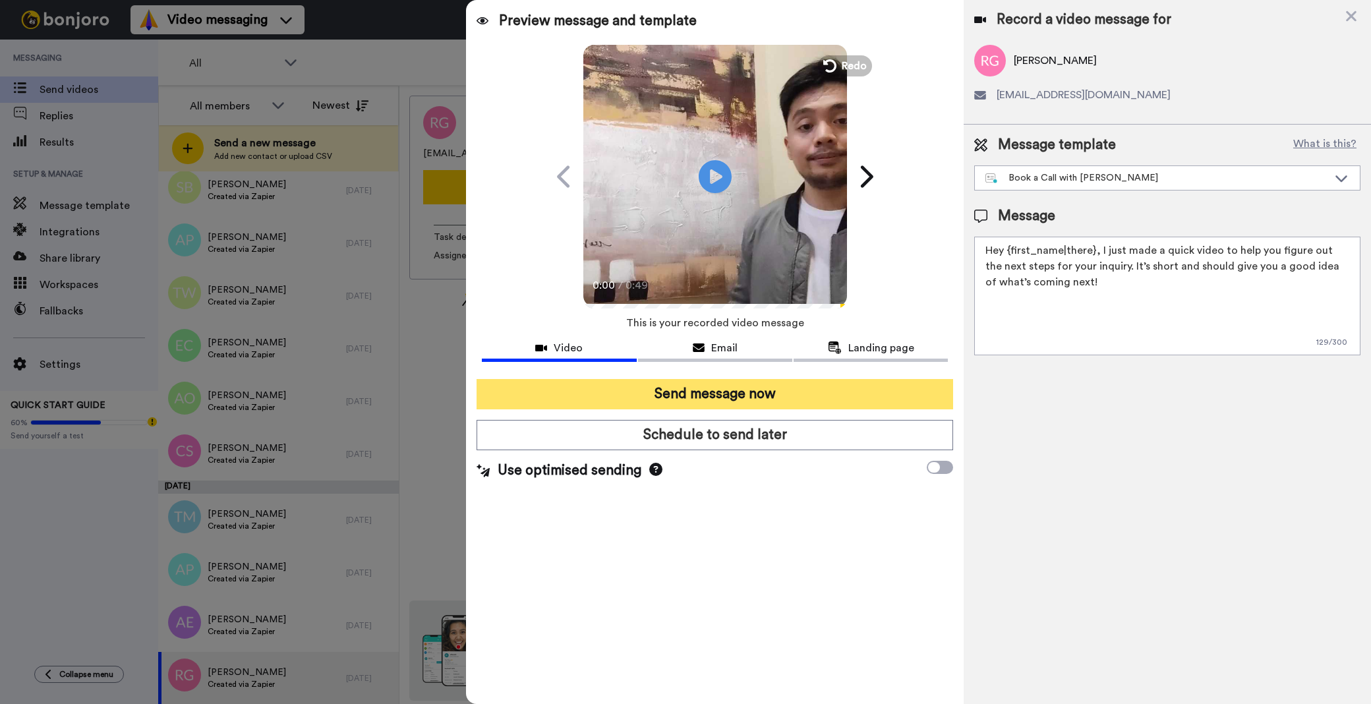
click at [813, 392] on button "Send message now" at bounding box center [714, 394] width 476 height 30
